Goal: Find specific page/section: Find specific page/section

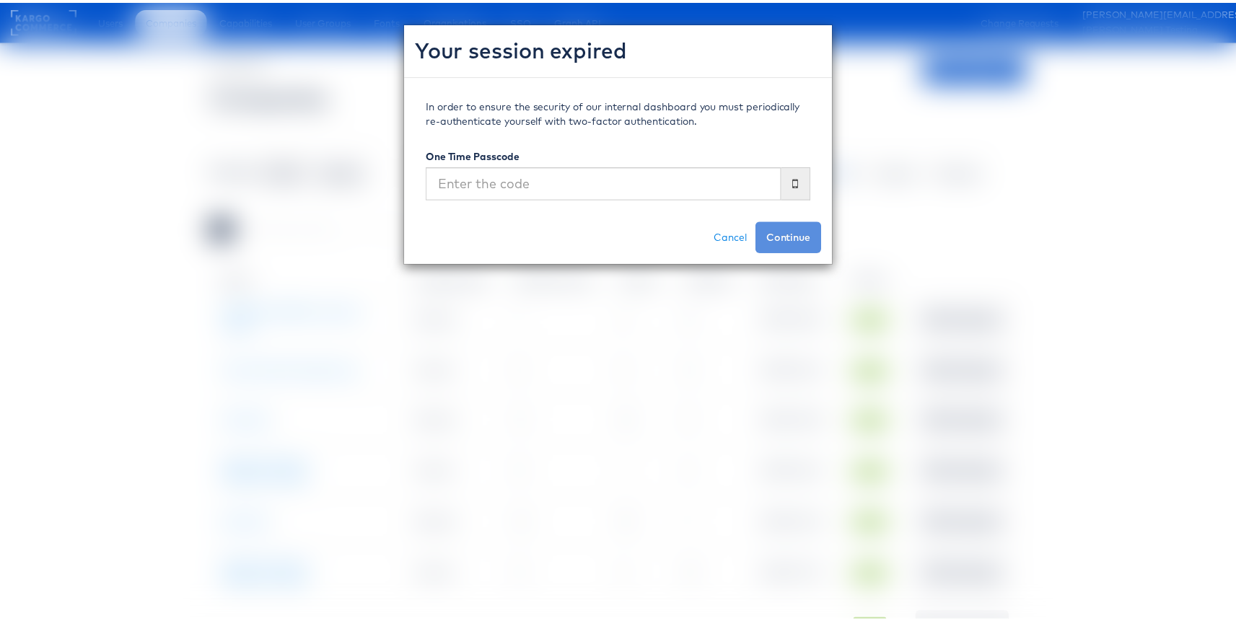
scroll to position [25, 0]
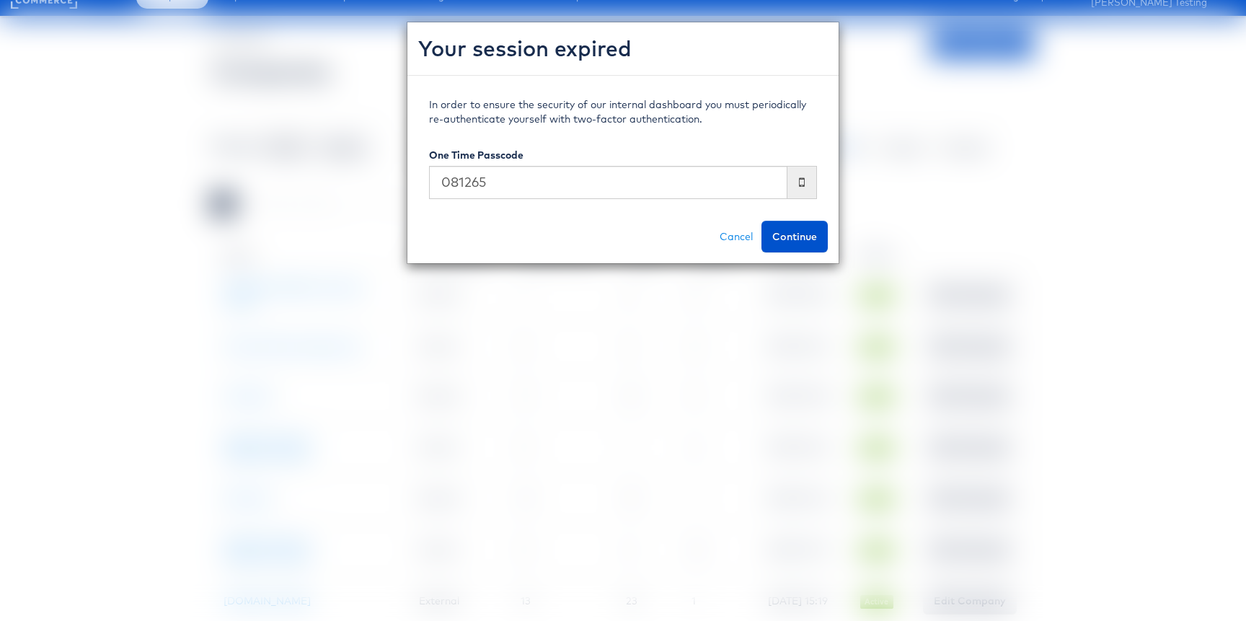
type input "081265"
click at [762, 221] on button "Continue" at bounding box center [795, 237] width 66 height 32
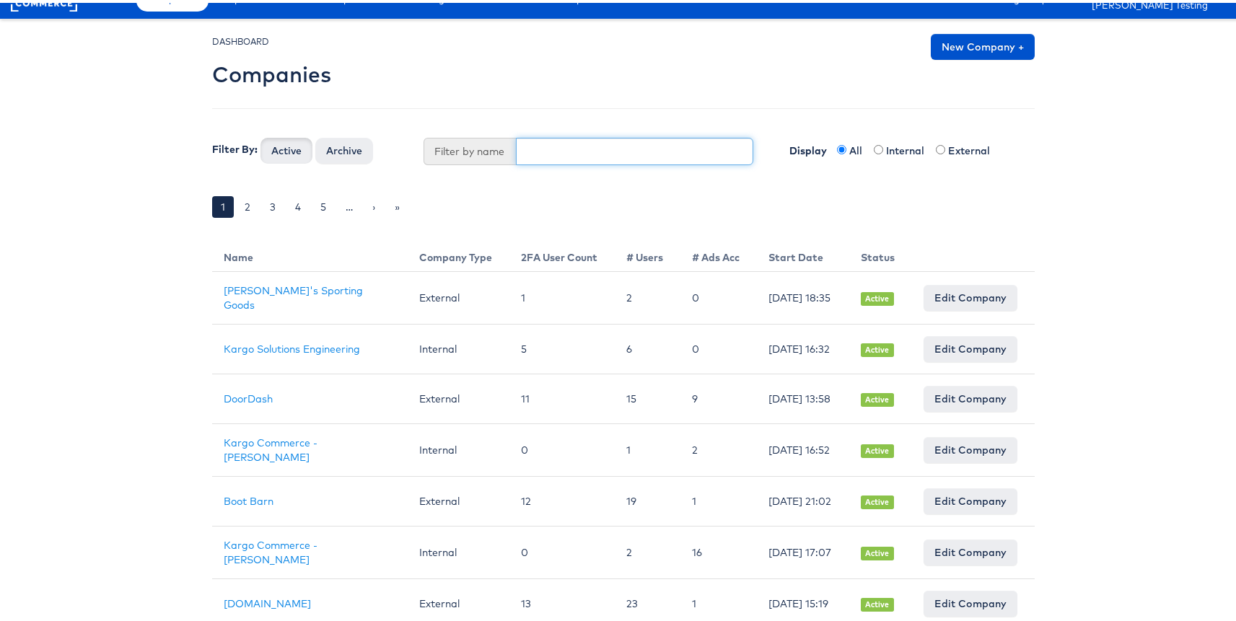
click at [545, 158] on input "text" at bounding box center [635, 148] width 238 height 27
type input "s"
type input "aer"
click at [260, 135] on button "Active" at bounding box center [286, 148] width 52 height 26
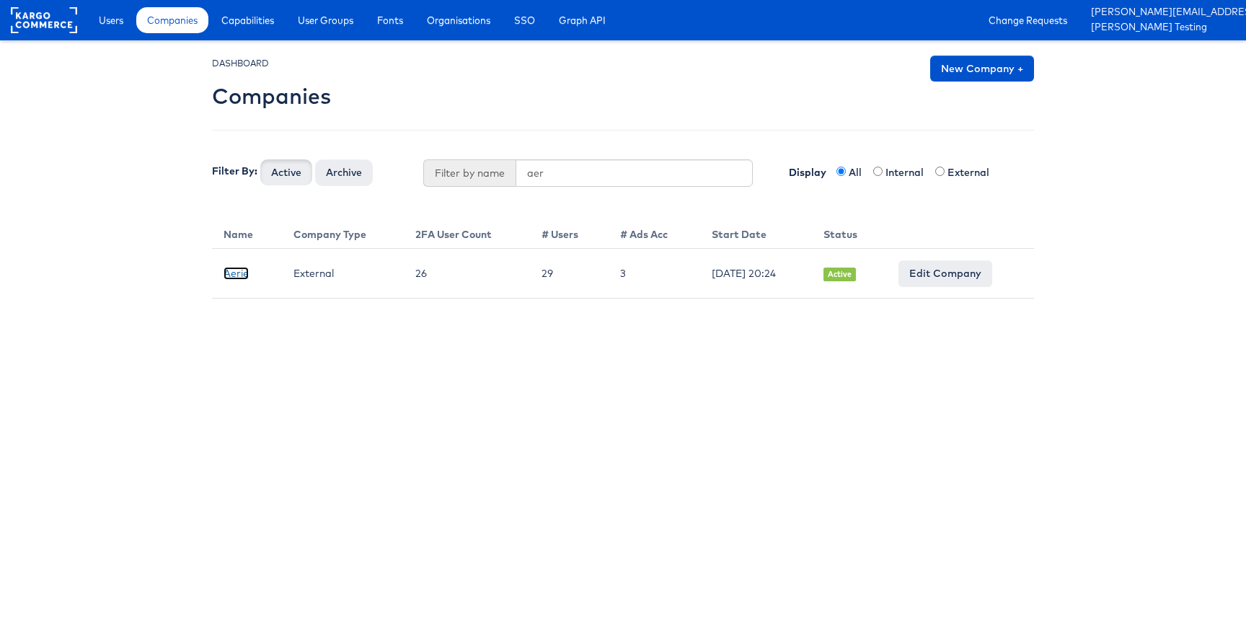
click at [233, 270] on link "Aerie" at bounding box center [236, 273] width 25 height 13
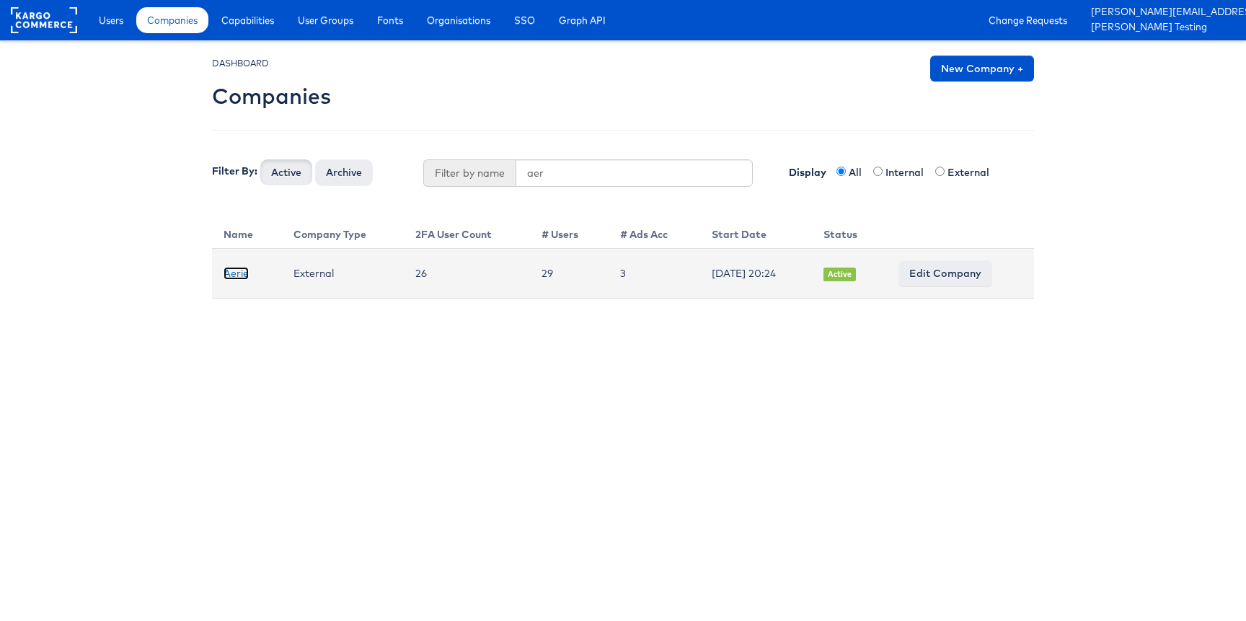
click at [230, 276] on link "Aerie" at bounding box center [236, 273] width 25 height 13
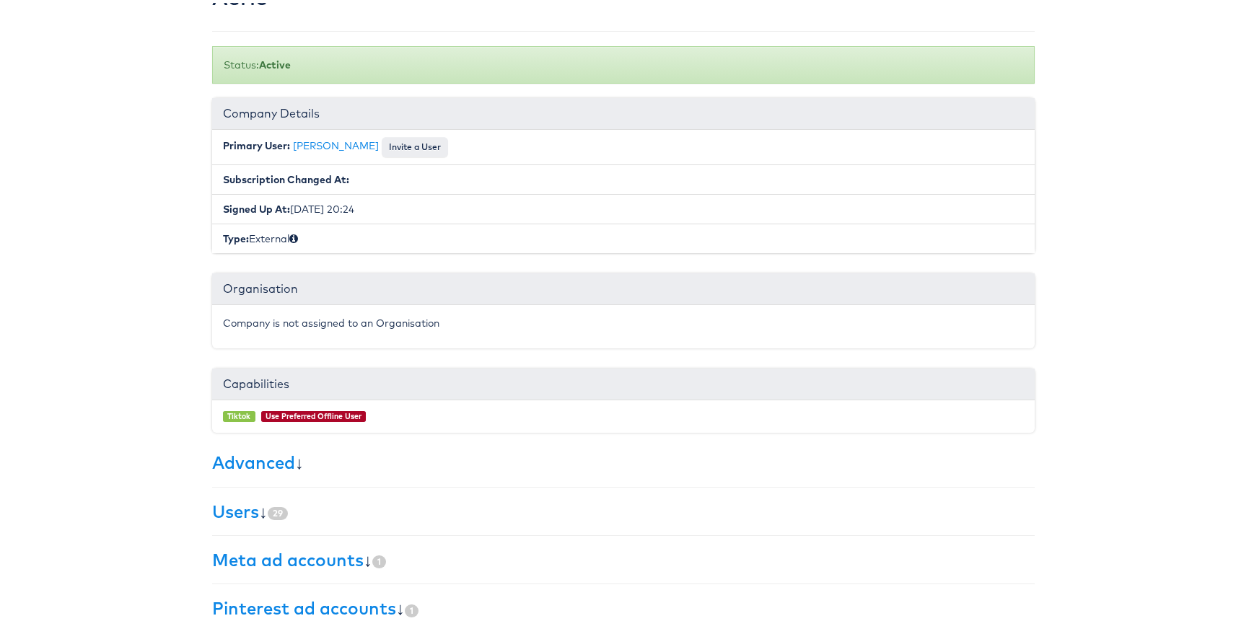
scroll to position [222, 0]
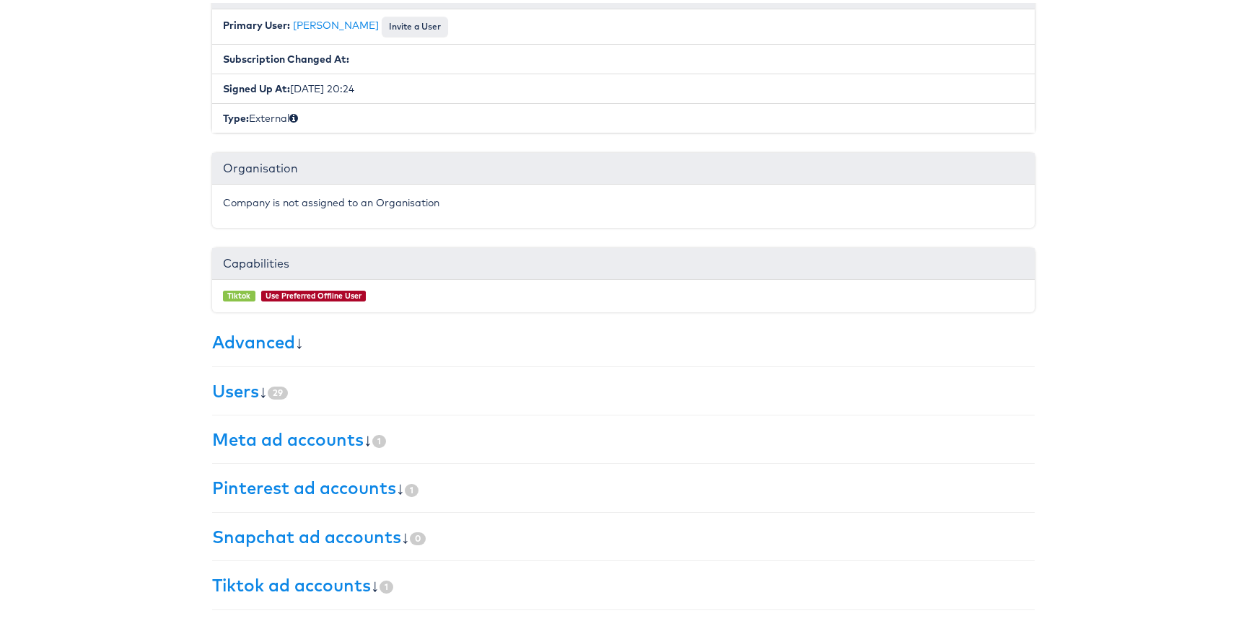
click at [219, 374] on div "× Set primary user The current primary user will be reverted back to their orig…" at bounding box center [623, 220] width 822 height 774
click at [221, 395] on link "Users" at bounding box center [235, 388] width 47 height 22
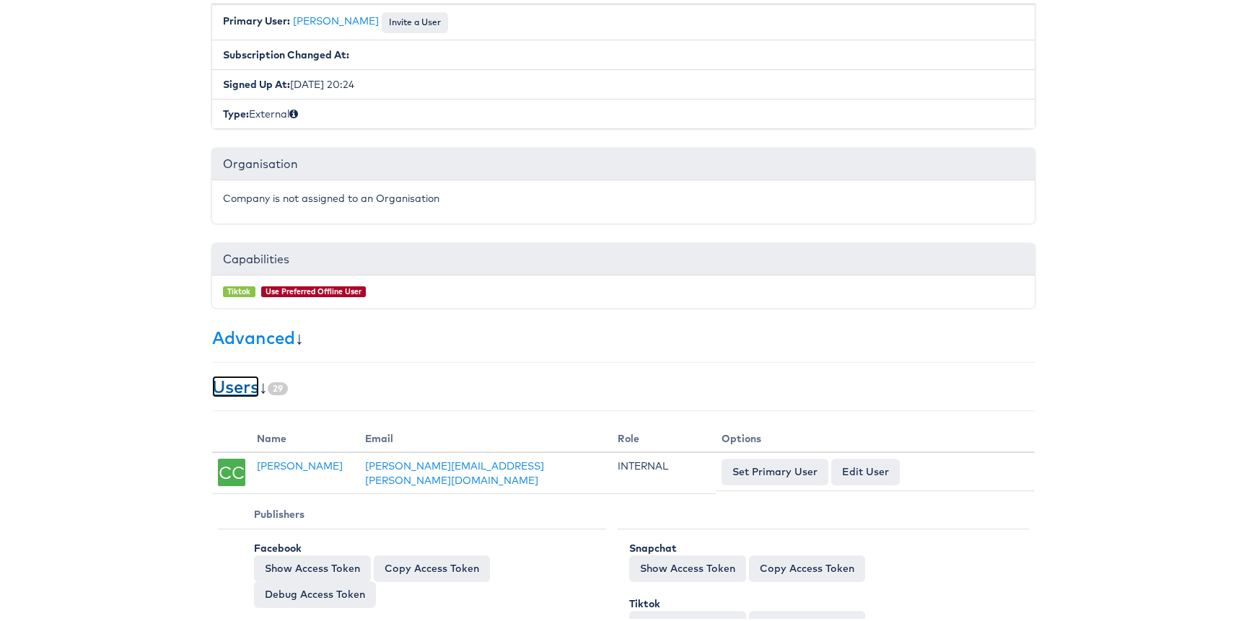
scroll to position [0, 0]
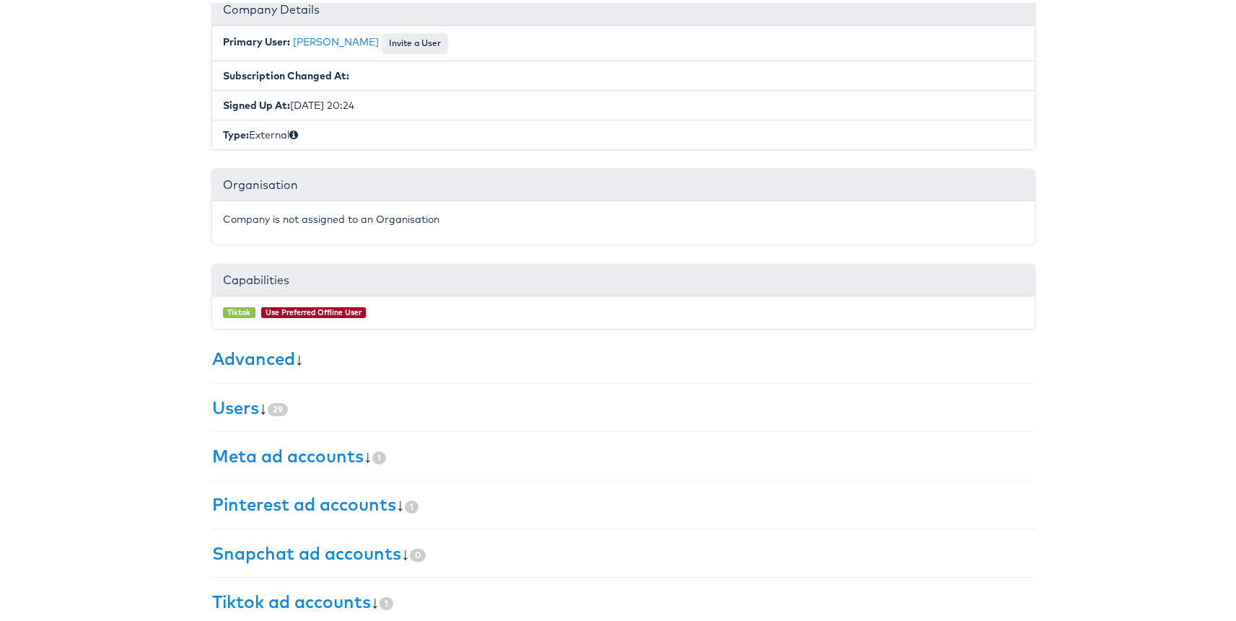
scroll to position [222, 0]
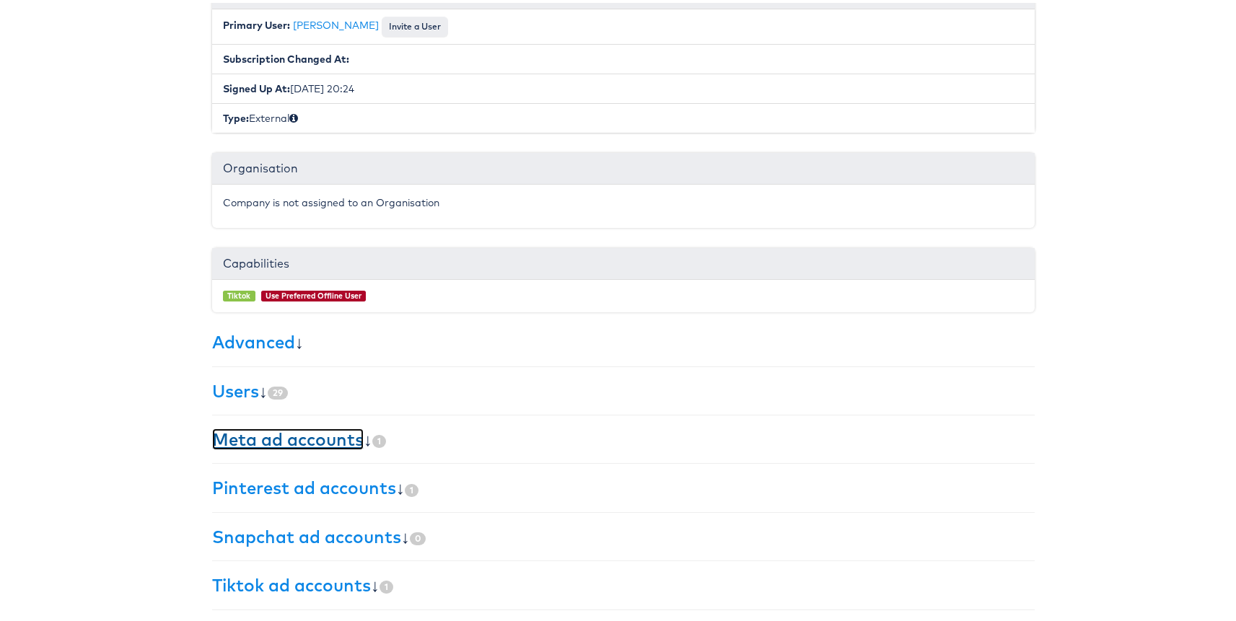
click at [245, 440] on link "Meta ad accounts" at bounding box center [287, 437] width 151 height 22
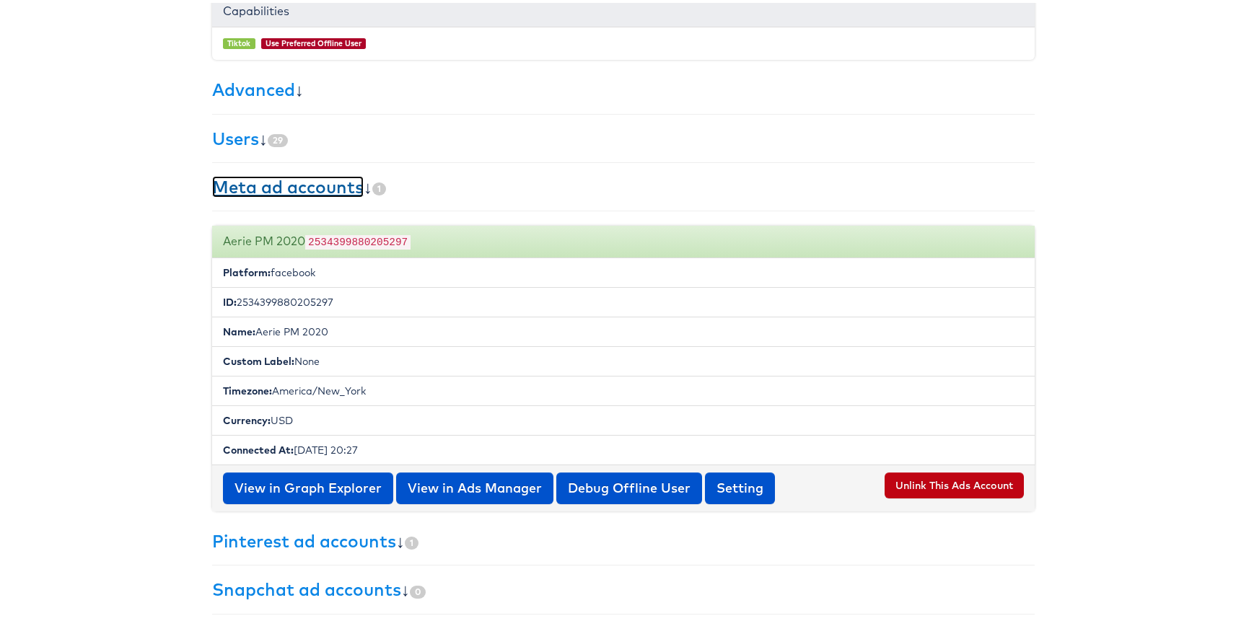
scroll to position [527, 0]
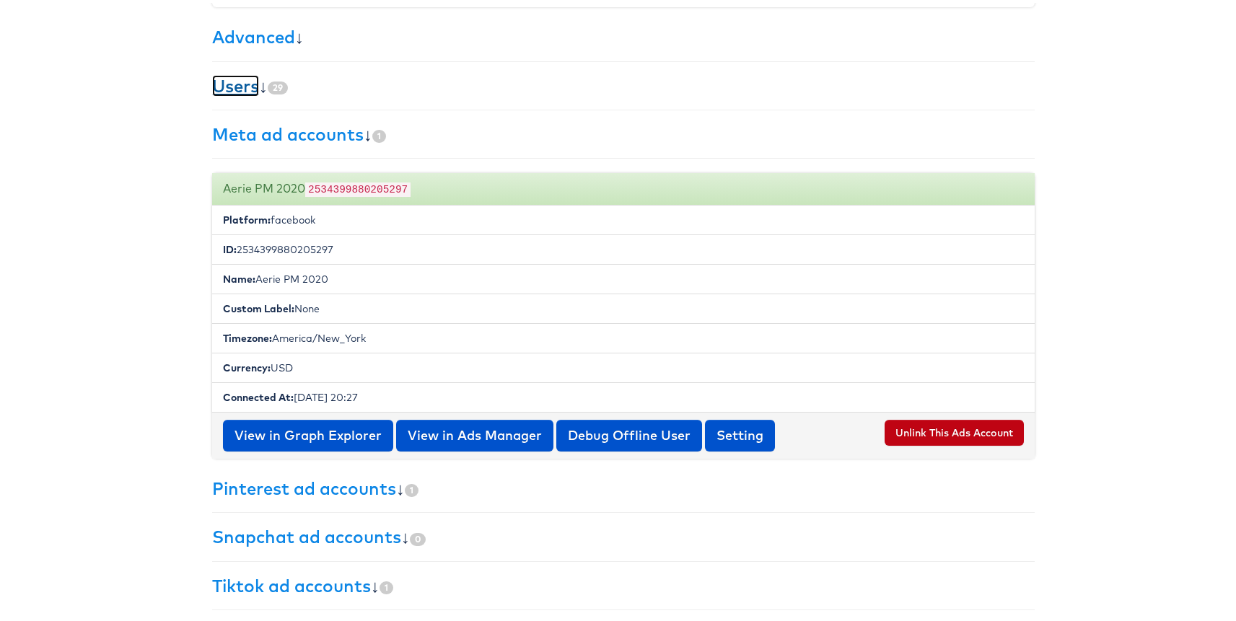
click at [228, 86] on link "Users" at bounding box center [235, 83] width 47 height 22
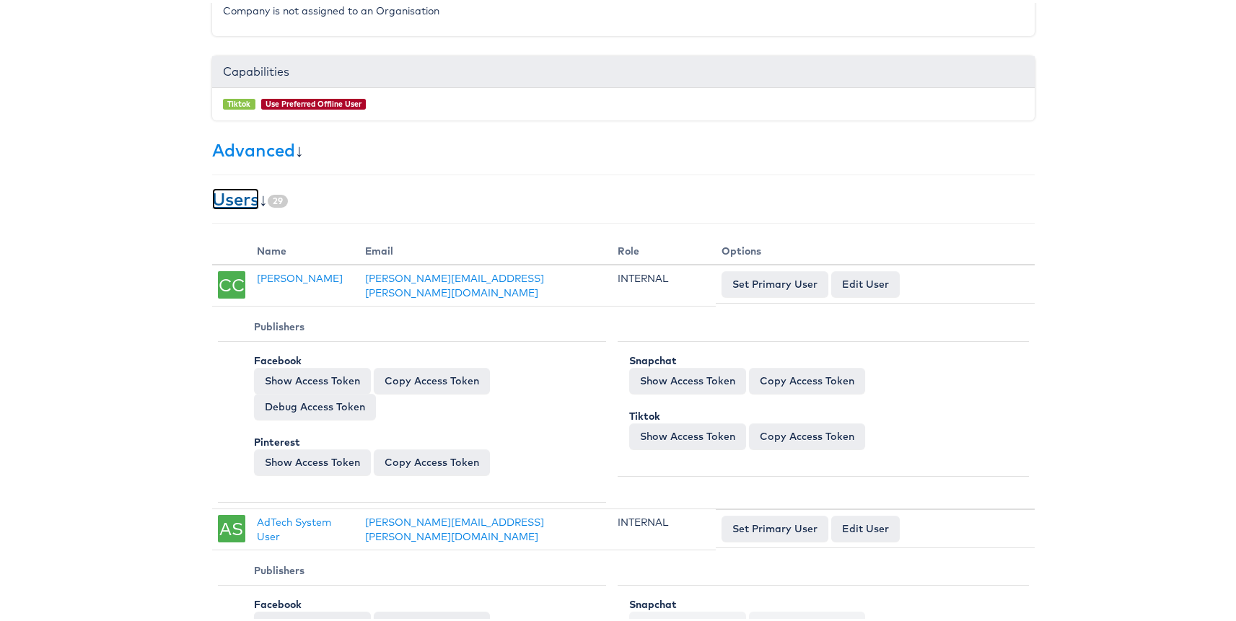
scroll to position [0, 0]
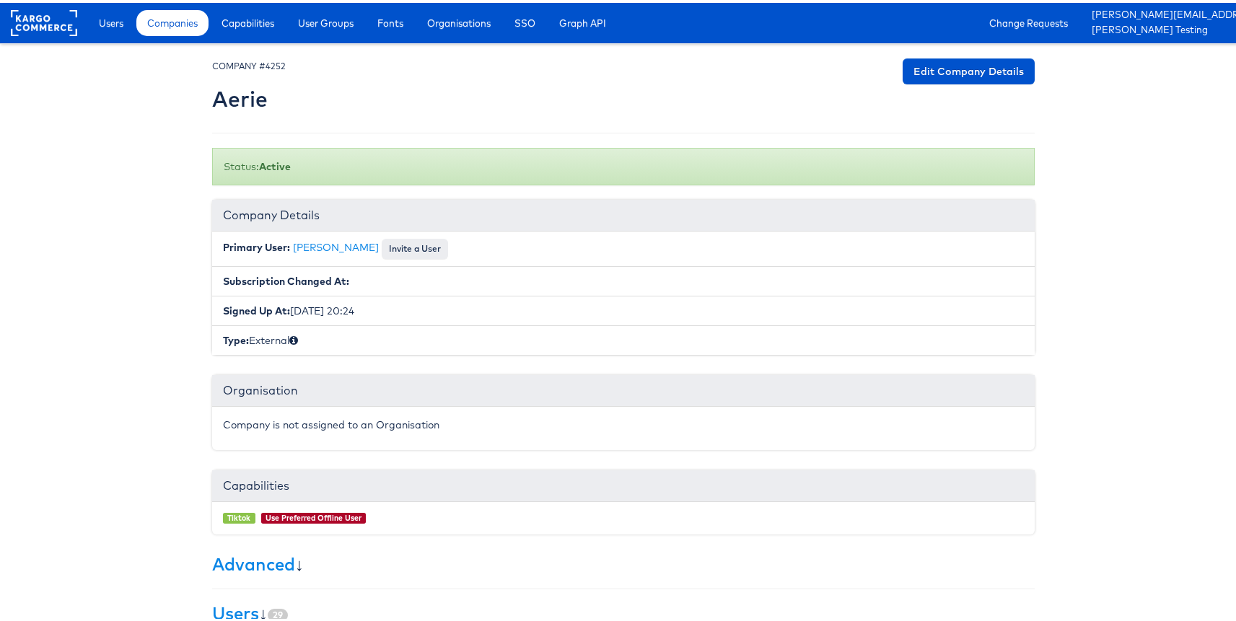
click at [152, 1] on div "Users Companies Capabilities User Groups Fonts Organisations SSO Graph API Chan…" at bounding box center [664, 20] width 1166 height 40
click at [159, 20] on span "Companies" at bounding box center [172, 20] width 50 height 14
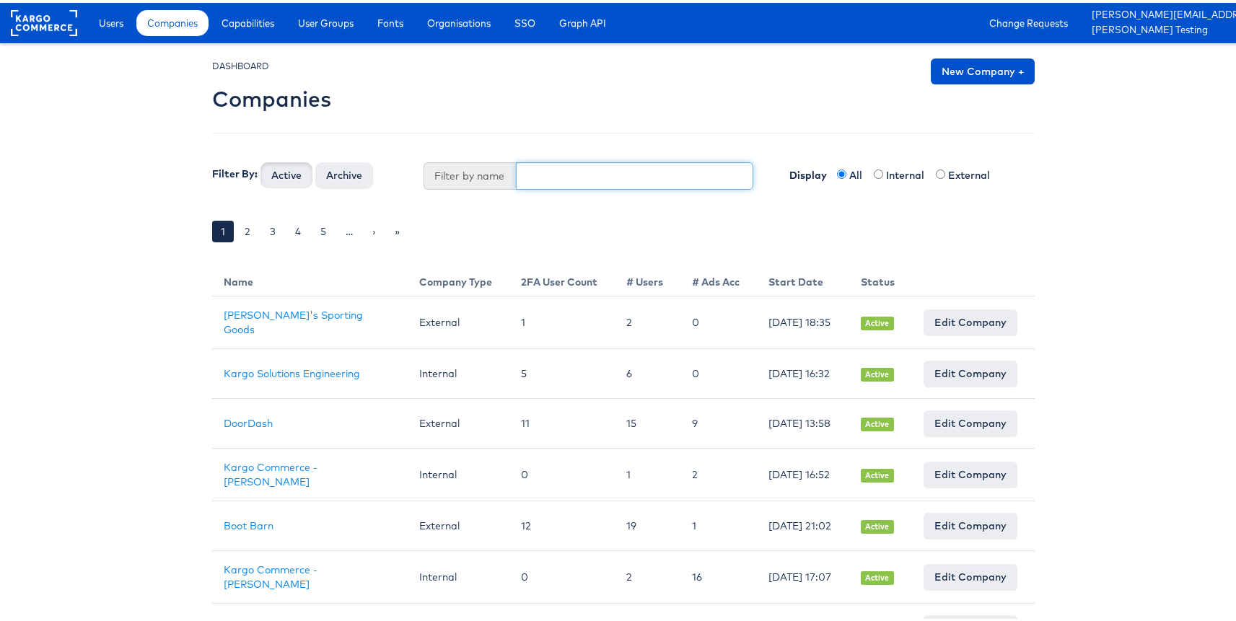
click at [558, 185] on input "text" at bounding box center [635, 172] width 238 height 27
type input "urban"
click at [260, 159] on button "Active" at bounding box center [286, 172] width 52 height 26
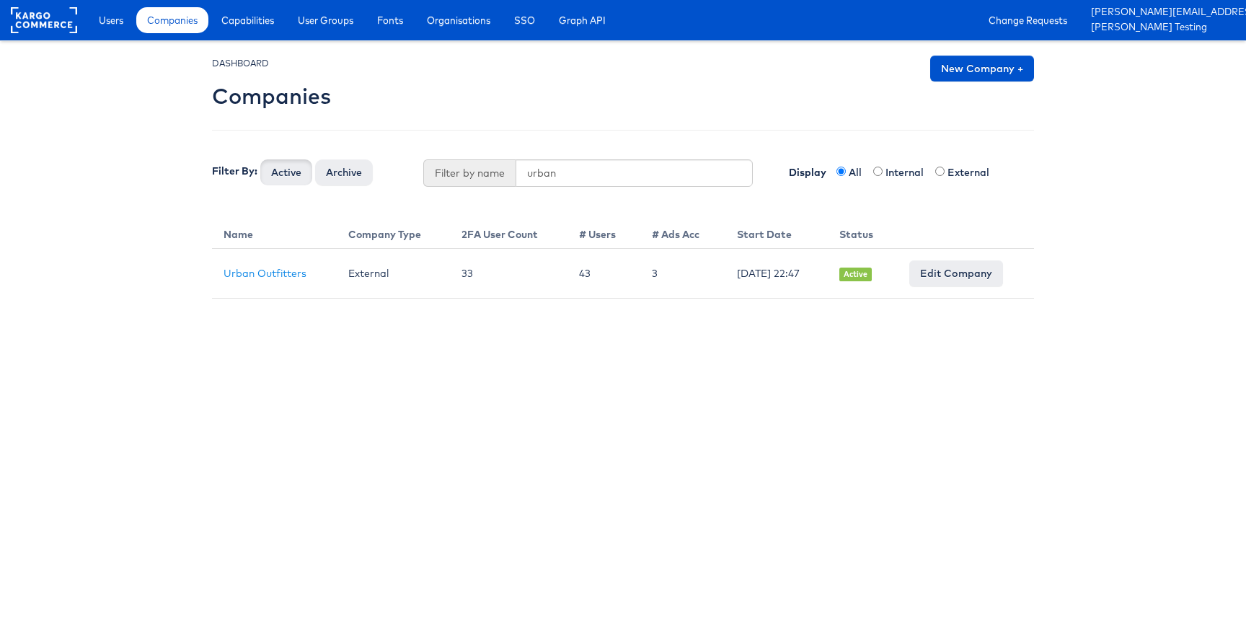
click at [272, 275] on link "Urban Outfitters" at bounding box center [265, 273] width 83 height 13
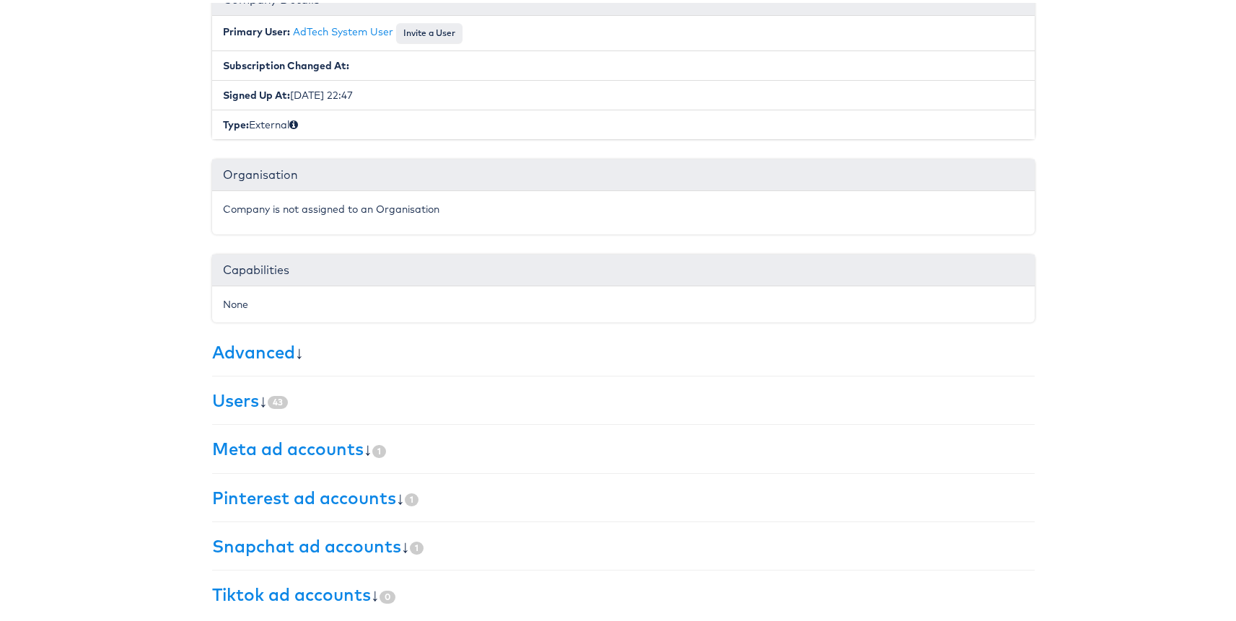
scroll to position [226, 0]
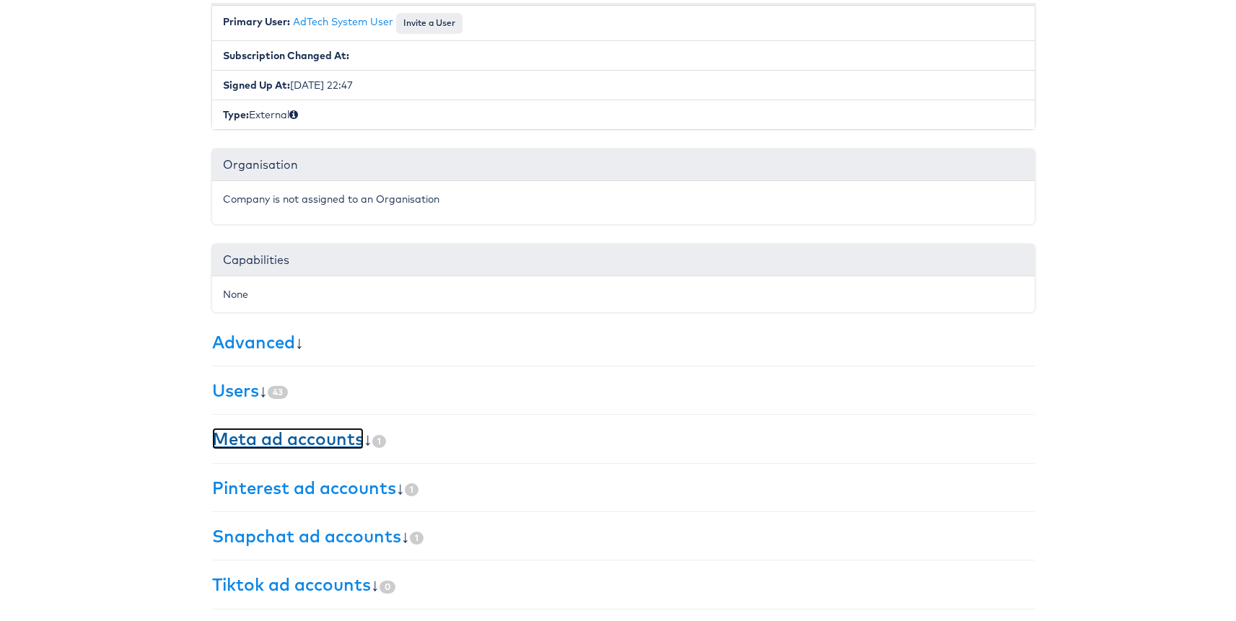
click at [239, 435] on link "Meta ad accounts" at bounding box center [287, 436] width 151 height 22
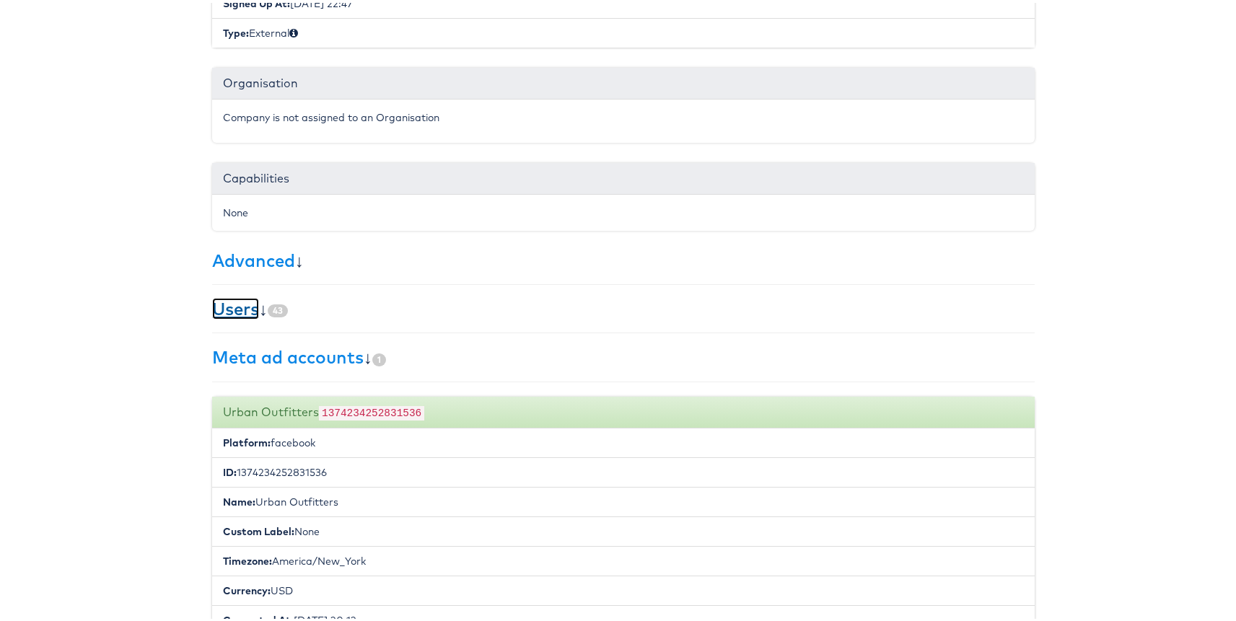
click at [237, 301] on link "Users" at bounding box center [235, 306] width 47 height 22
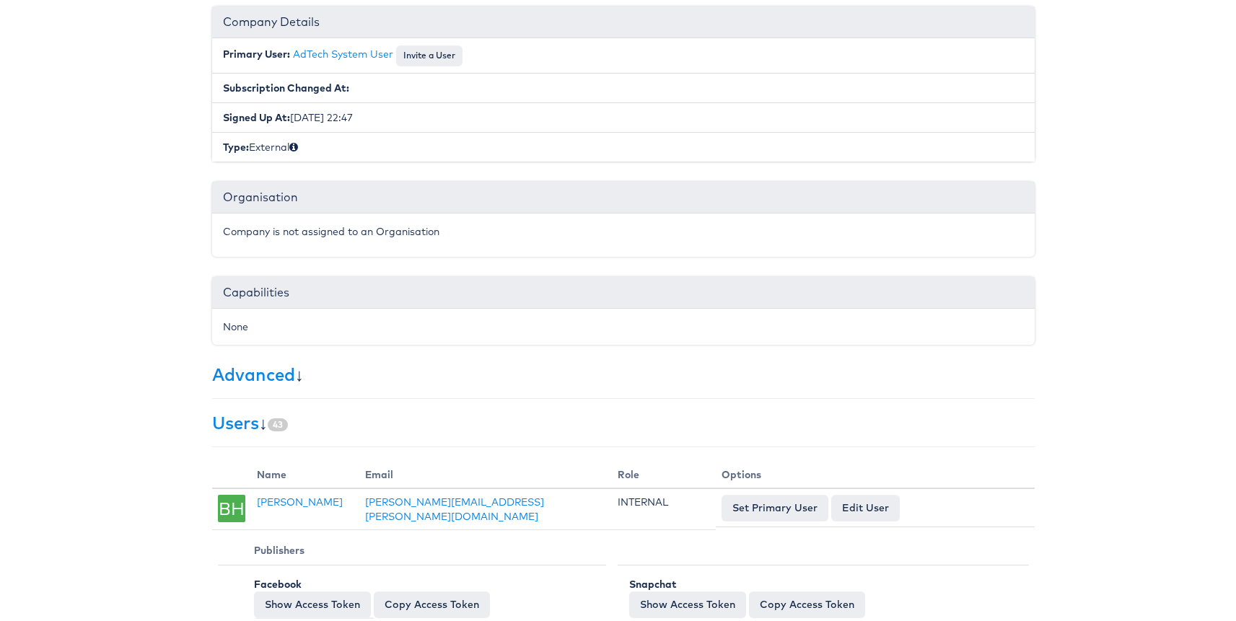
scroll to position [0, 0]
